Goal: Task Accomplishment & Management: Use online tool/utility

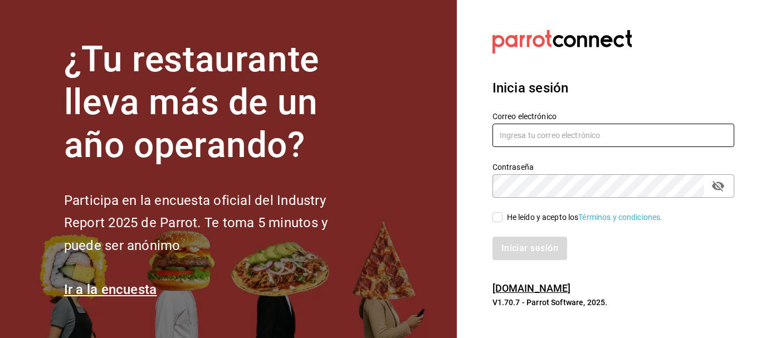
type input "[PERSON_NAME][EMAIL_ADDRESS][PERSON_NAME][DOMAIN_NAME]"
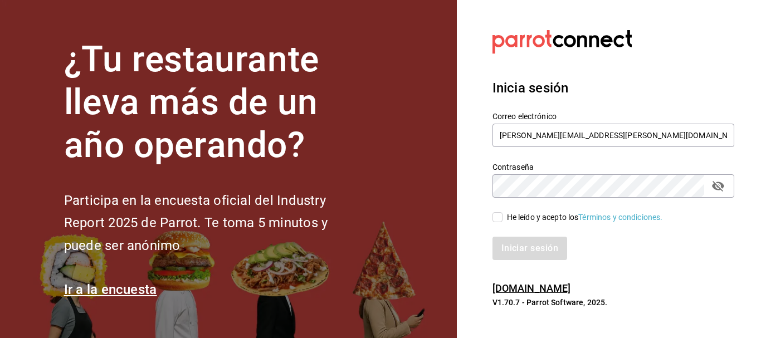
click at [496, 214] on input "He leído y acepto los Términos y condiciones." at bounding box center [497, 217] width 10 height 10
checkbox input "true"
click at [518, 258] on button "Iniciar sesión" at bounding box center [530, 248] width 76 height 23
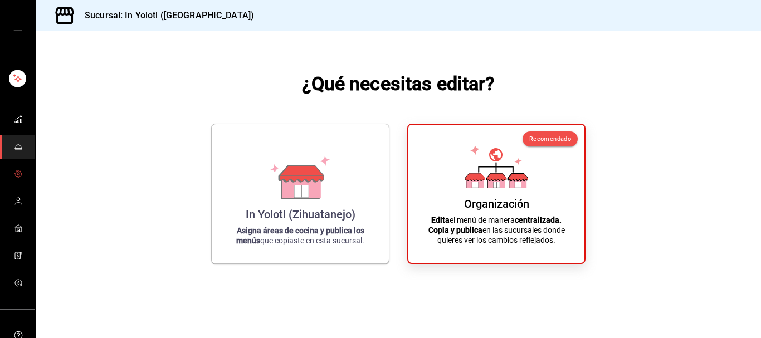
click at [14, 174] on icon "mailbox folders" at bounding box center [18, 173] width 9 height 9
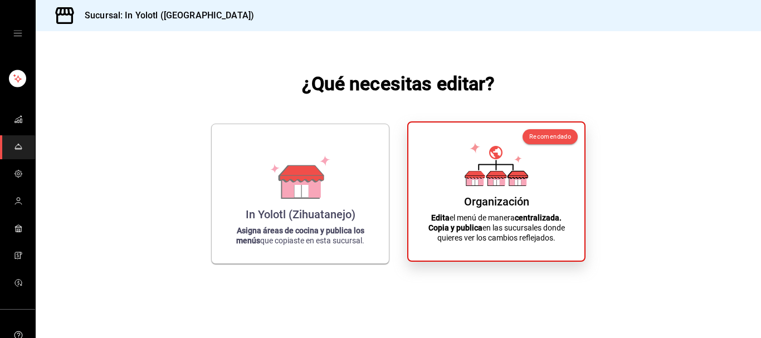
click at [487, 199] on div "Organización" at bounding box center [496, 201] width 65 height 13
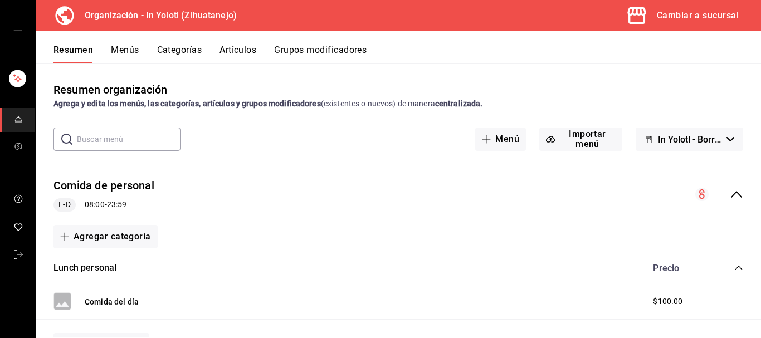
click at [22, 117] on icon "mailbox folders" at bounding box center [18, 119] width 9 height 9
click at [717, 18] on div "Cambiar a sucursal" at bounding box center [698, 16] width 82 height 16
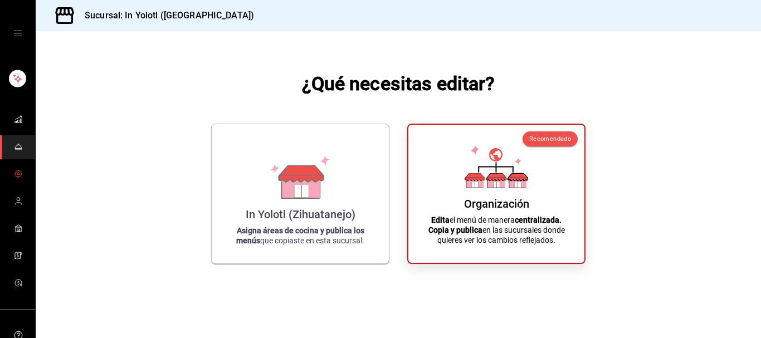
click at [14, 175] on icon "mailbox folders" at bounding box center [18, 173] width 9 height 9
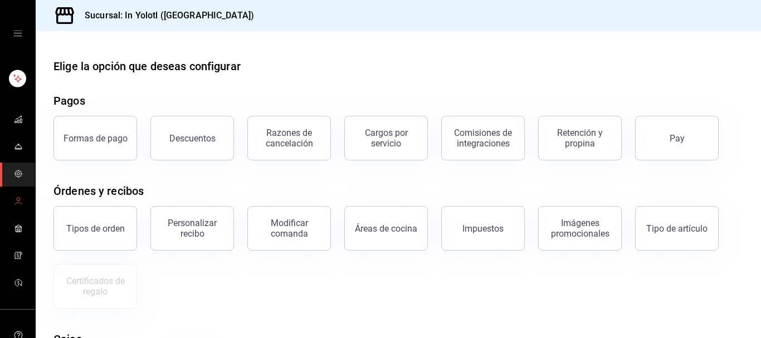
click at [16, 203] on icon "mailbox folders" at bounding box center [18, 204] width 7 height 2
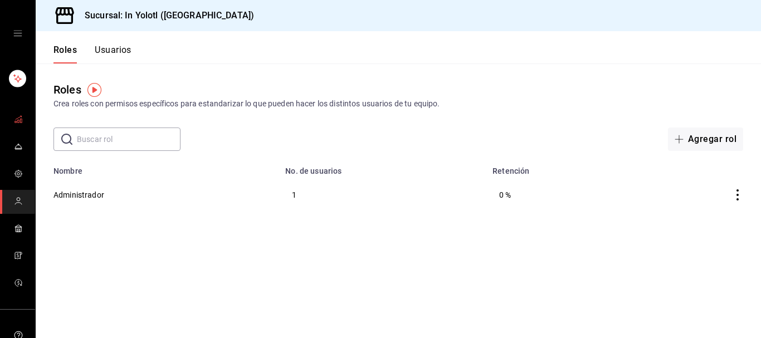
click at [14, 116] on icon "mailbox folders" at bounding box center [18, 119] width 9 height 9
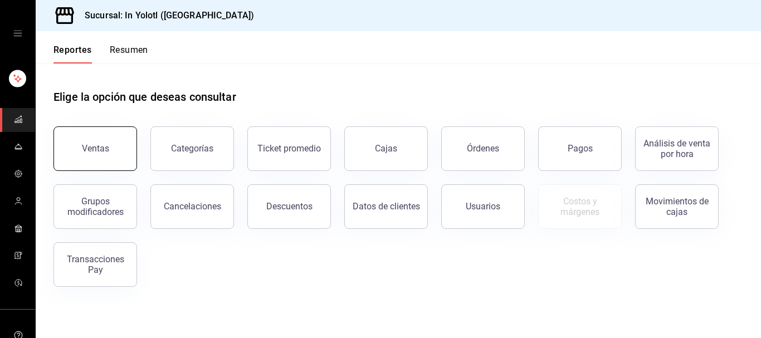
click at [62, 148] on button "Ventas" at bounding box center [95, 148] width 84 height 45
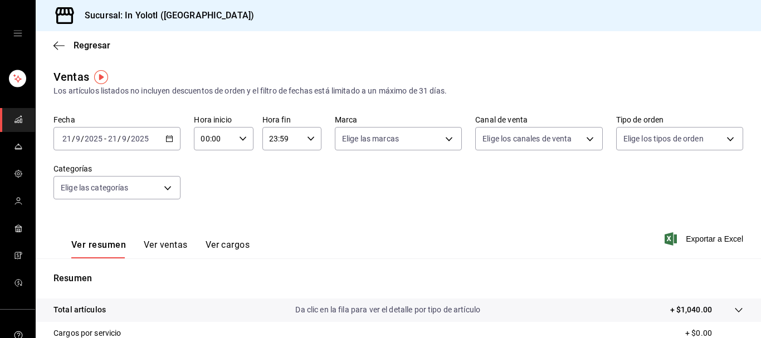
click at [442, 202] on div "Fecha 2025-09-21 21 / 9 / 2025 - 2025-09-21 21 / 9 / 2025 Hora inicio 00:00 Hor…" at bounding box center [398, 164] width 690 height 98
click at [134, 134] on input "2025" at bounding box center [139, 138] width 19 height 9
click at [168, 140] on icon "button" at bounding box center [169, 139] width 8 height 8
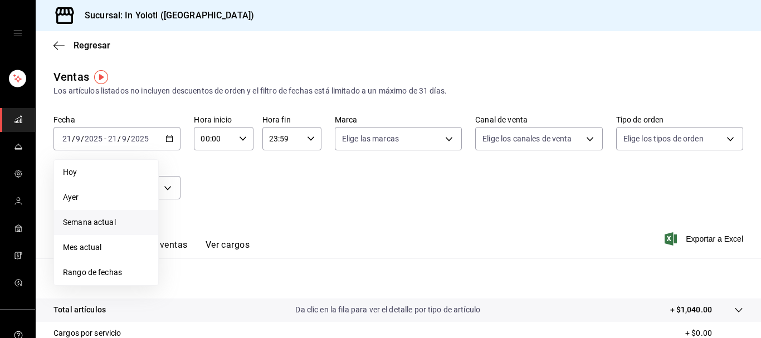
click at [111, 221] on span "Semana actual" at bounding box center [106, 223] width 86 height 12
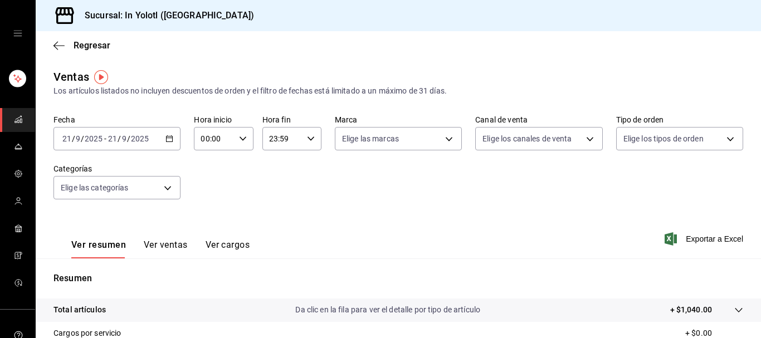
click at [168, 138] on icon "button" at bounding box center [169, 139] width 8 height 8
click at [297, 210] on div "Fecha 2025-09-21 21 / 9 / 2025 - 2025-09-21 21 / 9 / 2025 Hora inicio 00:00 Hor…" at bounding box center [398, 164] width 690 height 98
click at [143, 138] on input "2025" at bounding box center [139, 138] width 19 height 9
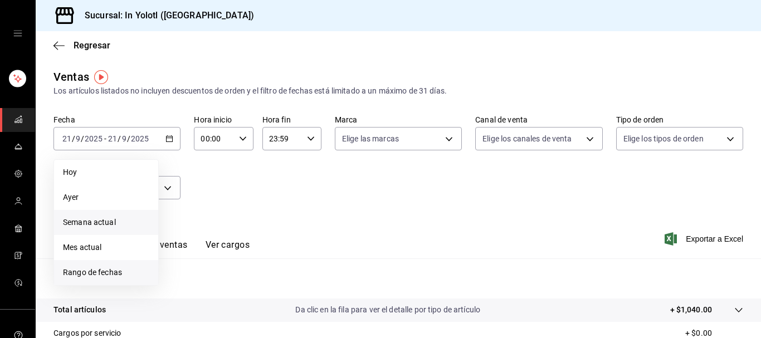
click at [96, 268] on span "Rango de fechas" at bounding box center [106, 273] width 86 height 12
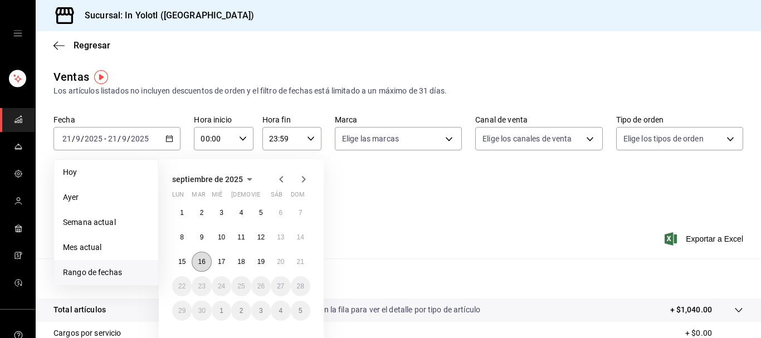
click at [199, 256] on button "16" at bounding box center [201, 262] width 19 height 20
click at [302, 262] on abbr "21" at bounding box center [300, 262] width 7 height 8
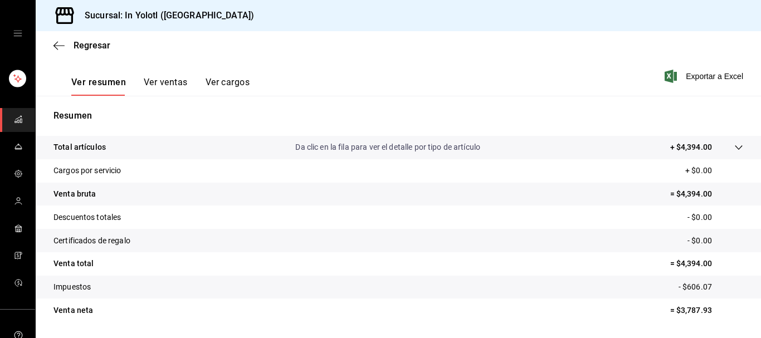
scroll to position [162, 0]
